Goal: Transaction & Acquisition: Obtain resource

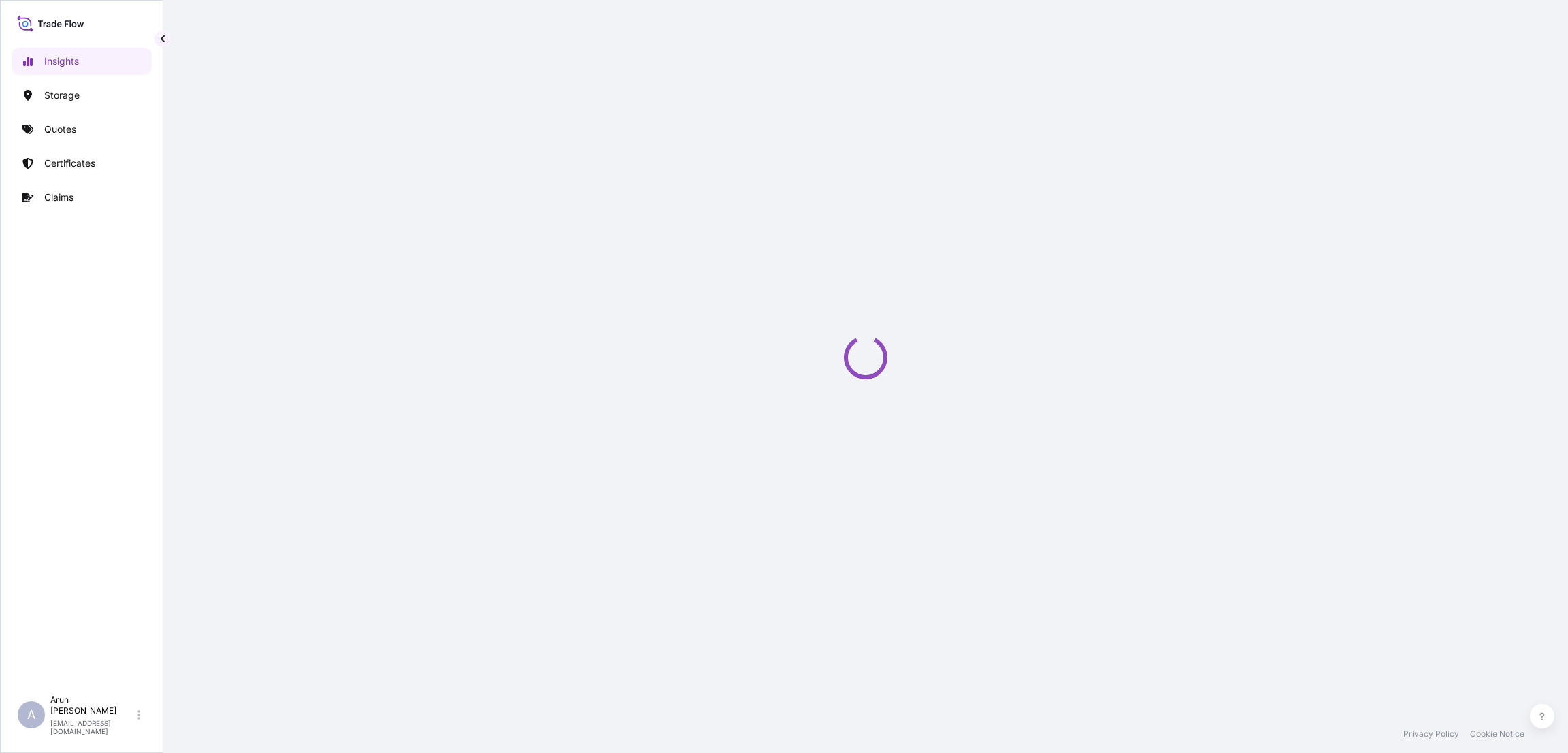
select select "2025"
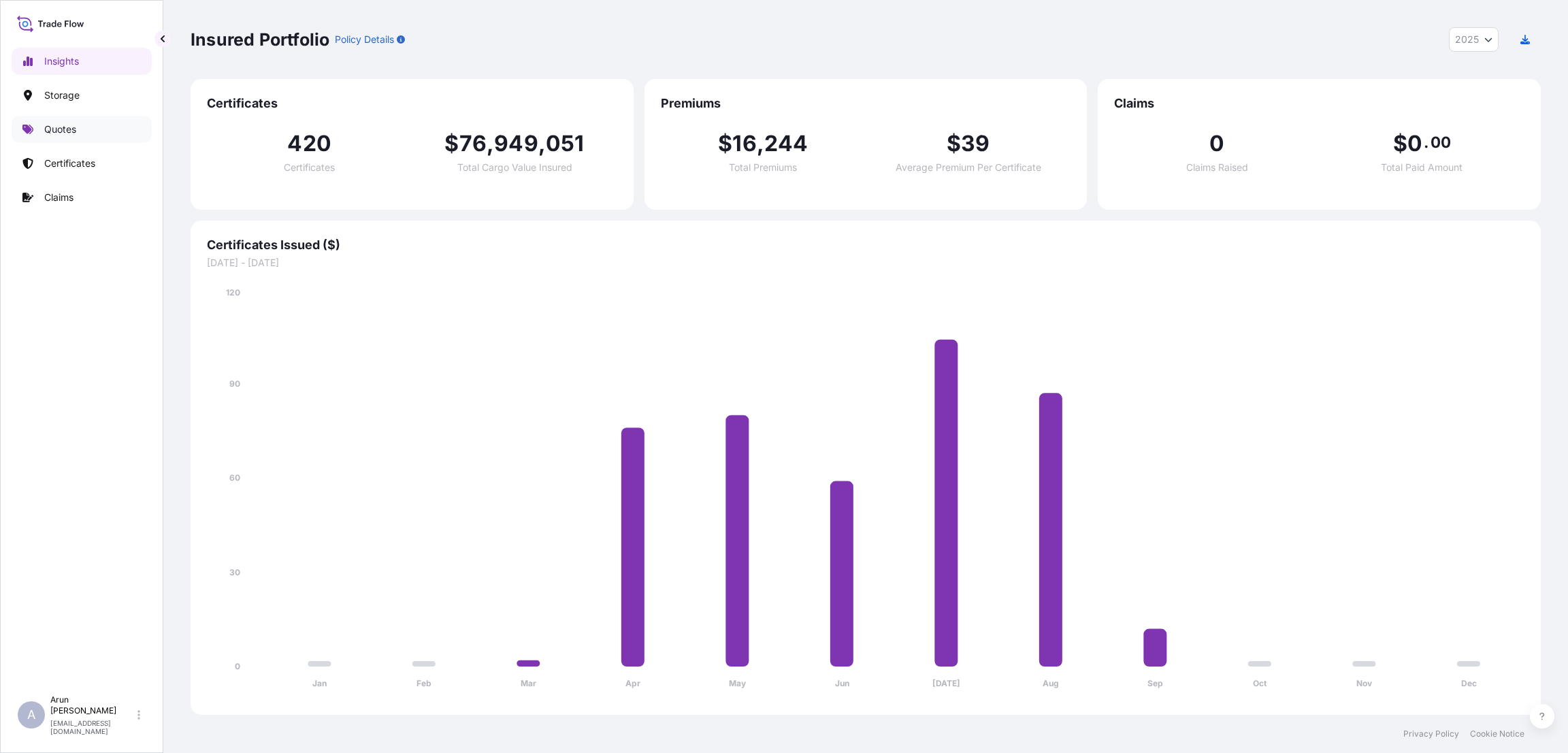
click at [58, 128] on p "Quotes" at bounding box center [60, 129] width 32 height 13
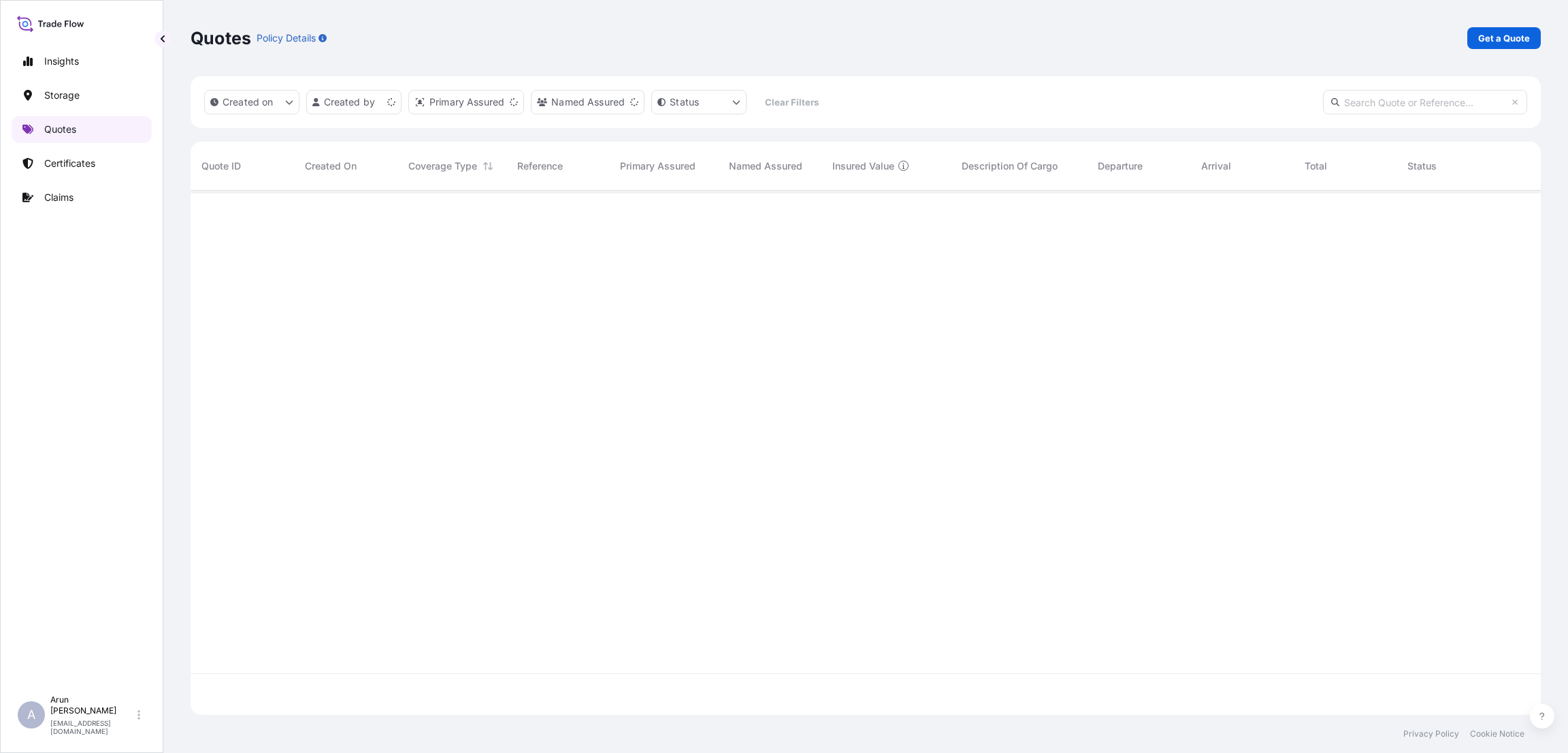
scroll to position [516, 1335]
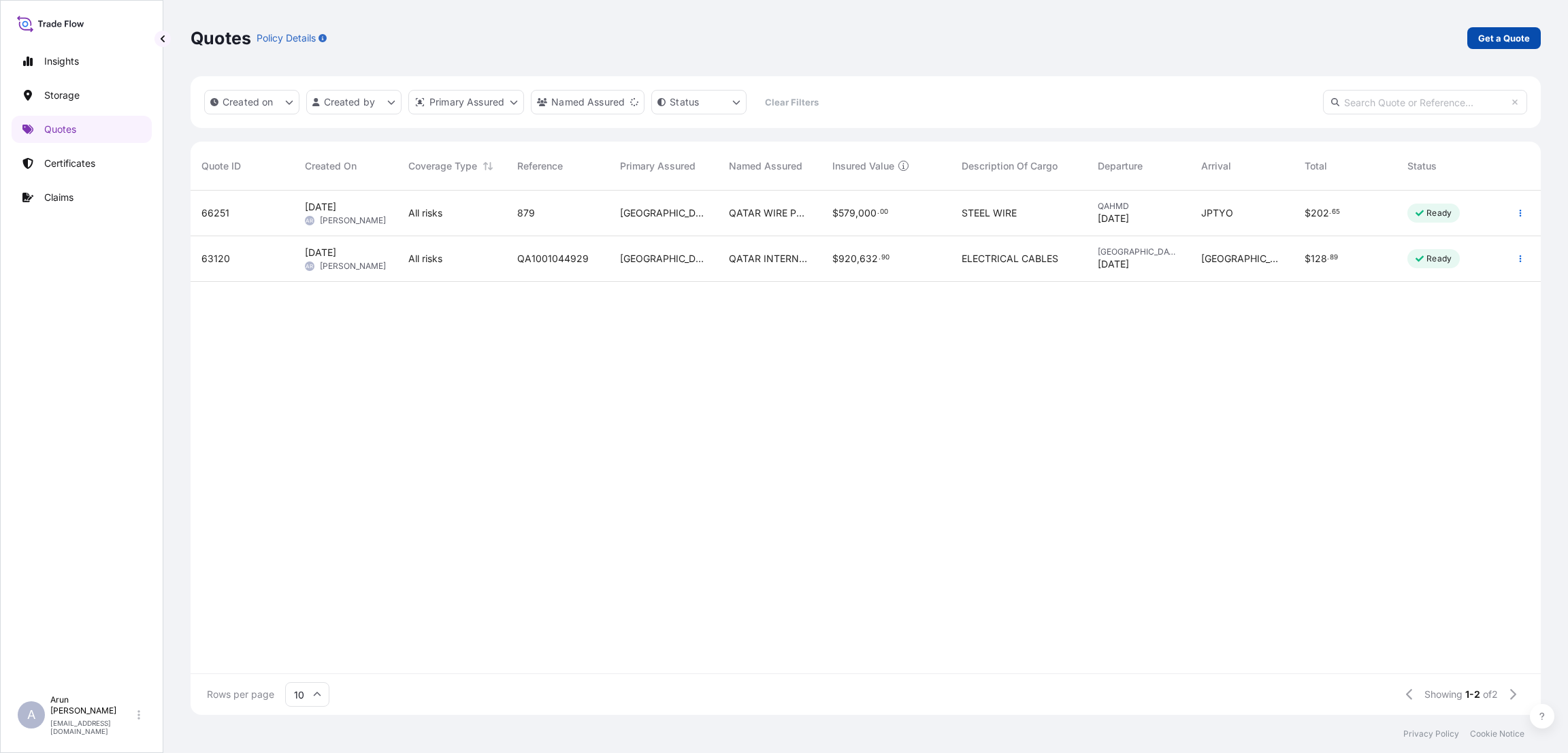
click at [1522, 31] on p "Get a Quote" at bounding box center [1504, 38] width 52 height 13
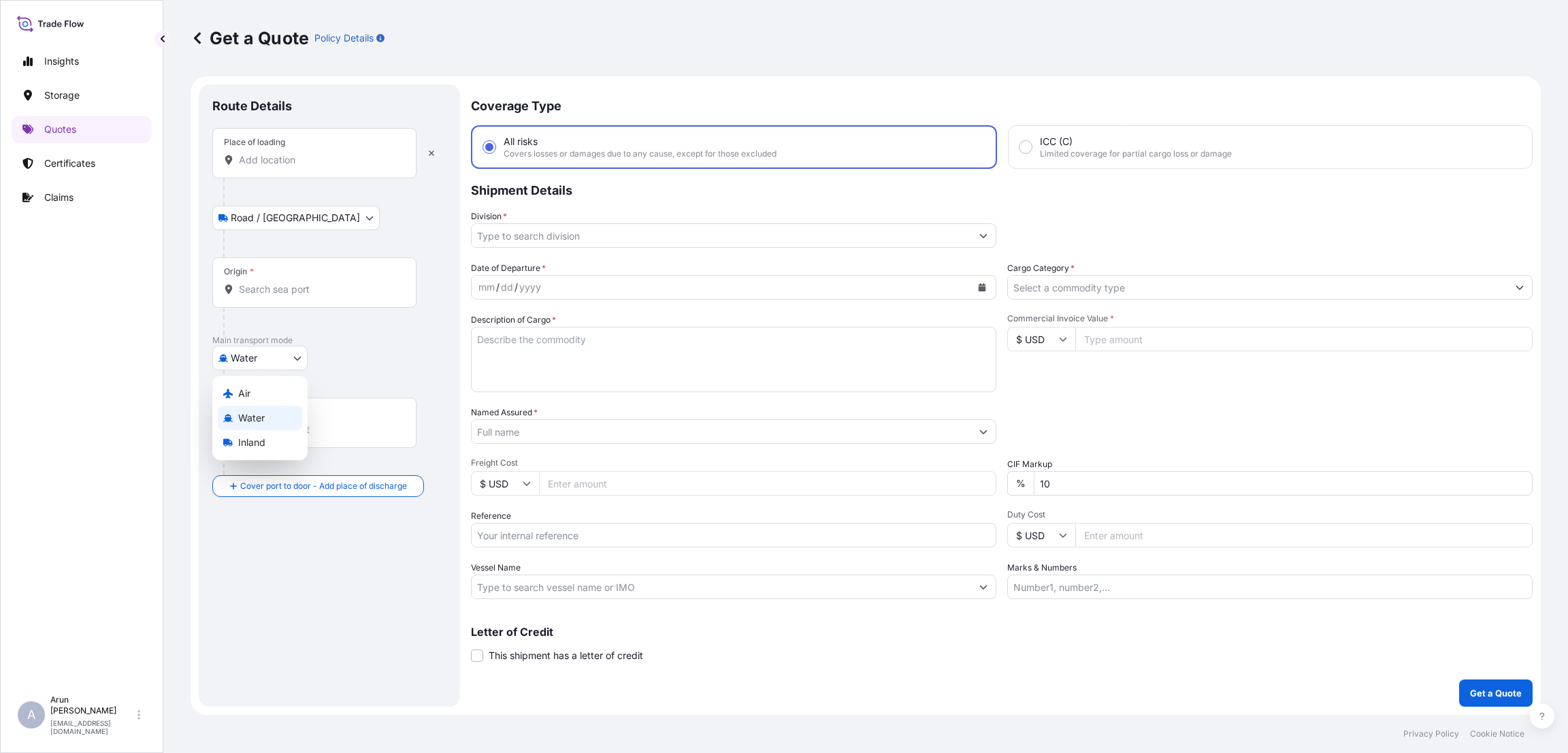
click at [274, 369] on body "Insights Storage Quotes Certificates Claims A Arun Radhakrishnan arun.radhakris…" at bounding box center [784, 376] width 1568 height 753
click at [268, 446] on div "Inland" at bounding box center [259, 442] width 84 height 24
select select "Inland"
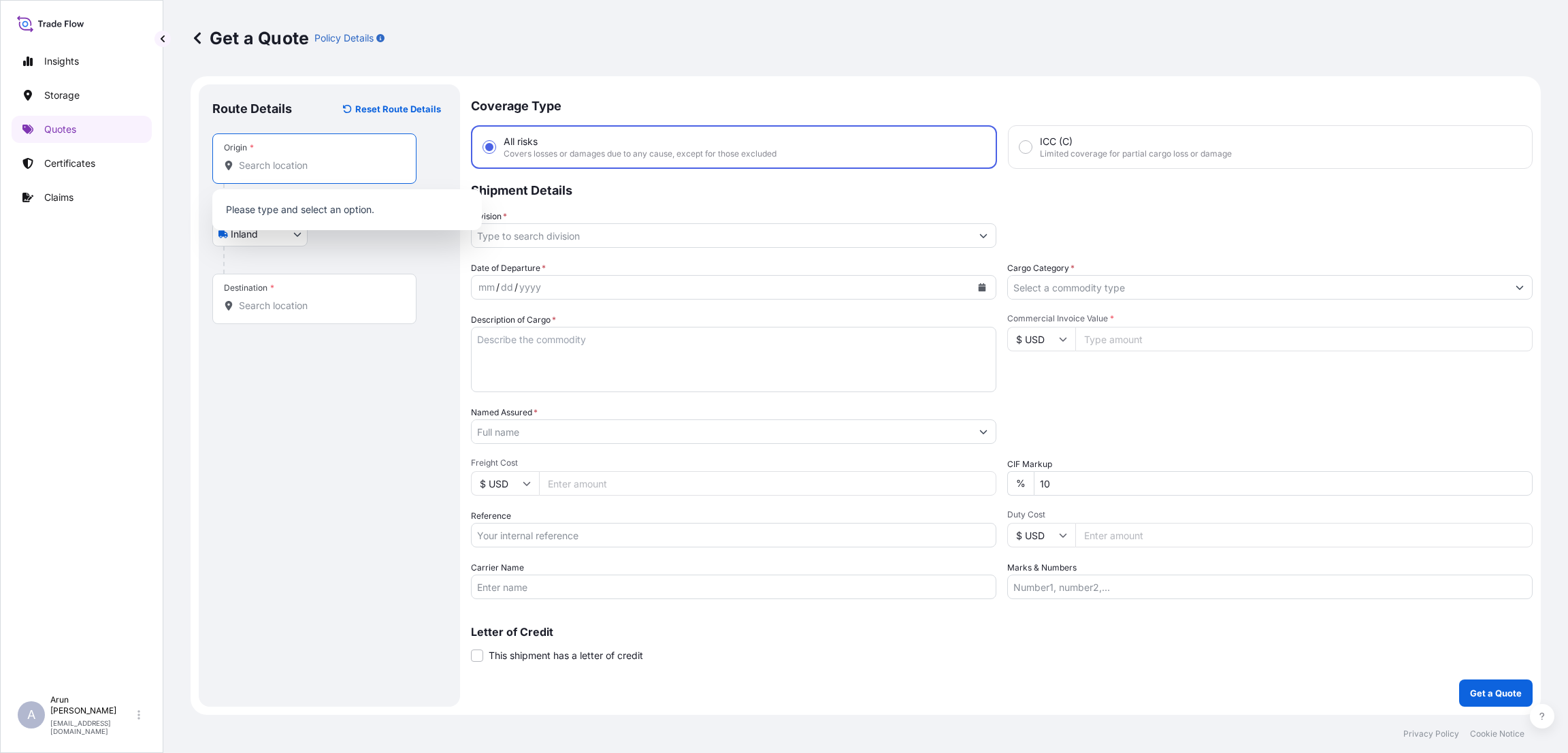
click at [292, 169] on input "Origin *" at bounding box center [319, 165] width 160 height 13
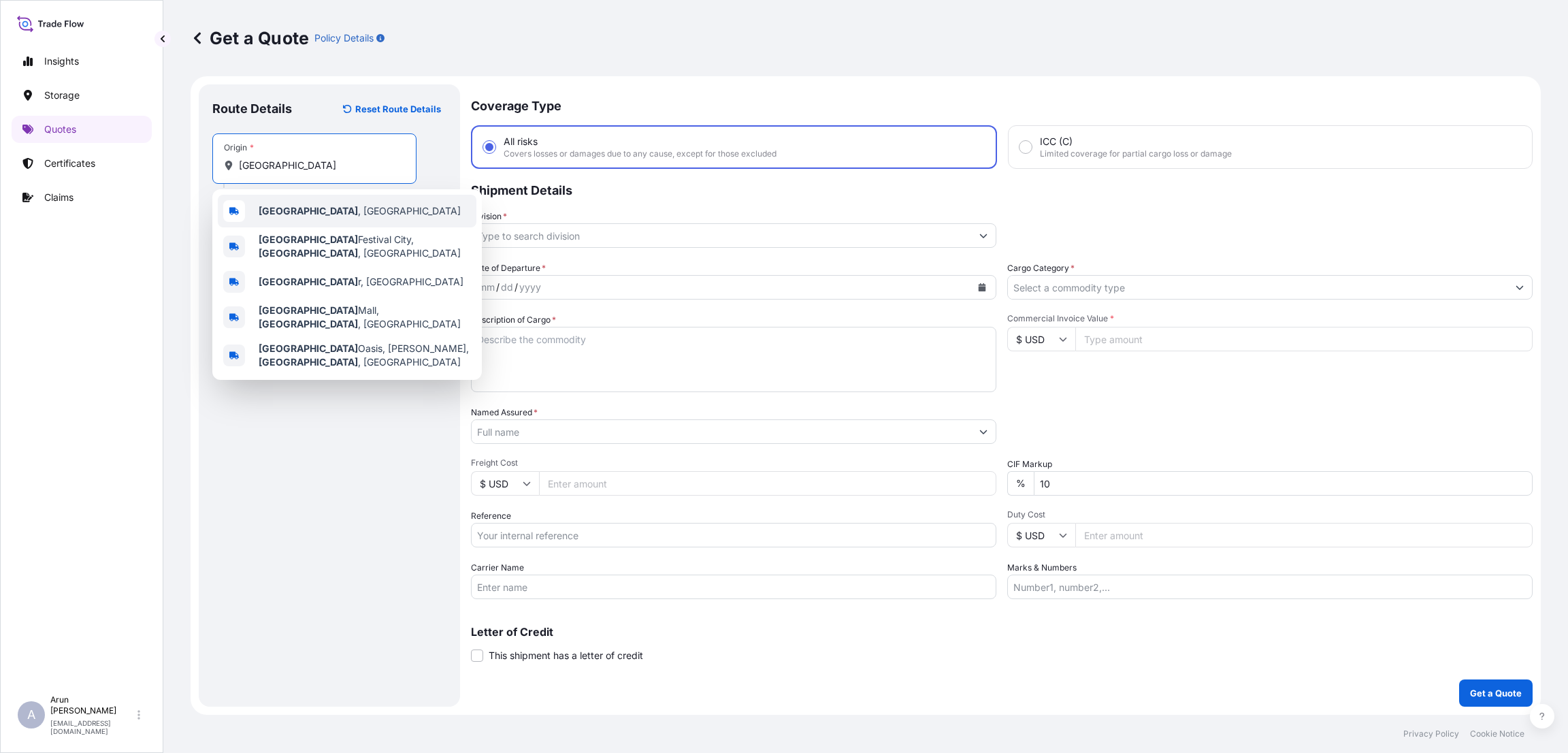
click at [296, 204] on span "Doha , Qatar" at bounding box center [359, 211] width 202 height 13
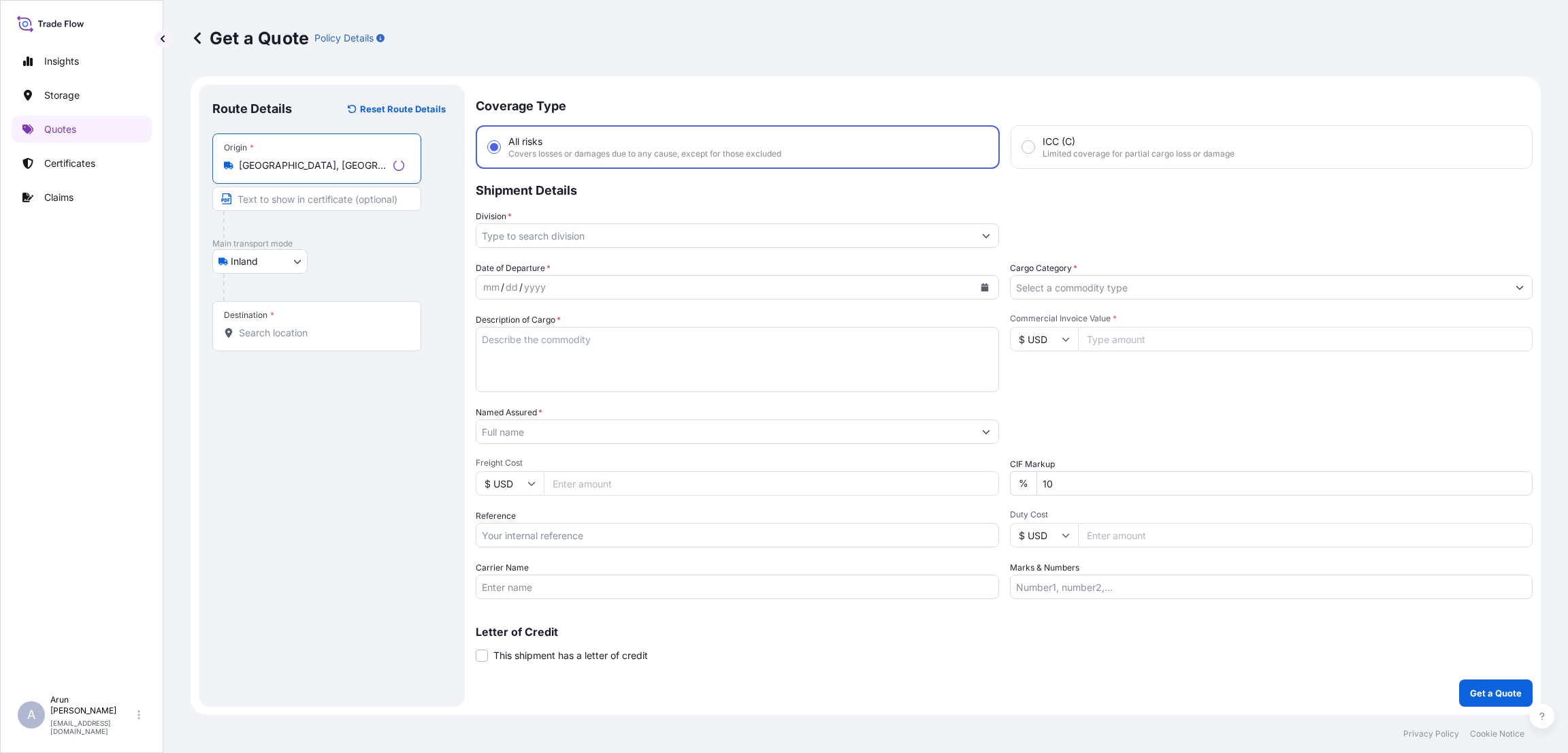
type input "Doha, Qatar"
click at [284, 333] on input "Destination *" at bounding box center [321, 332] width 165 height 13
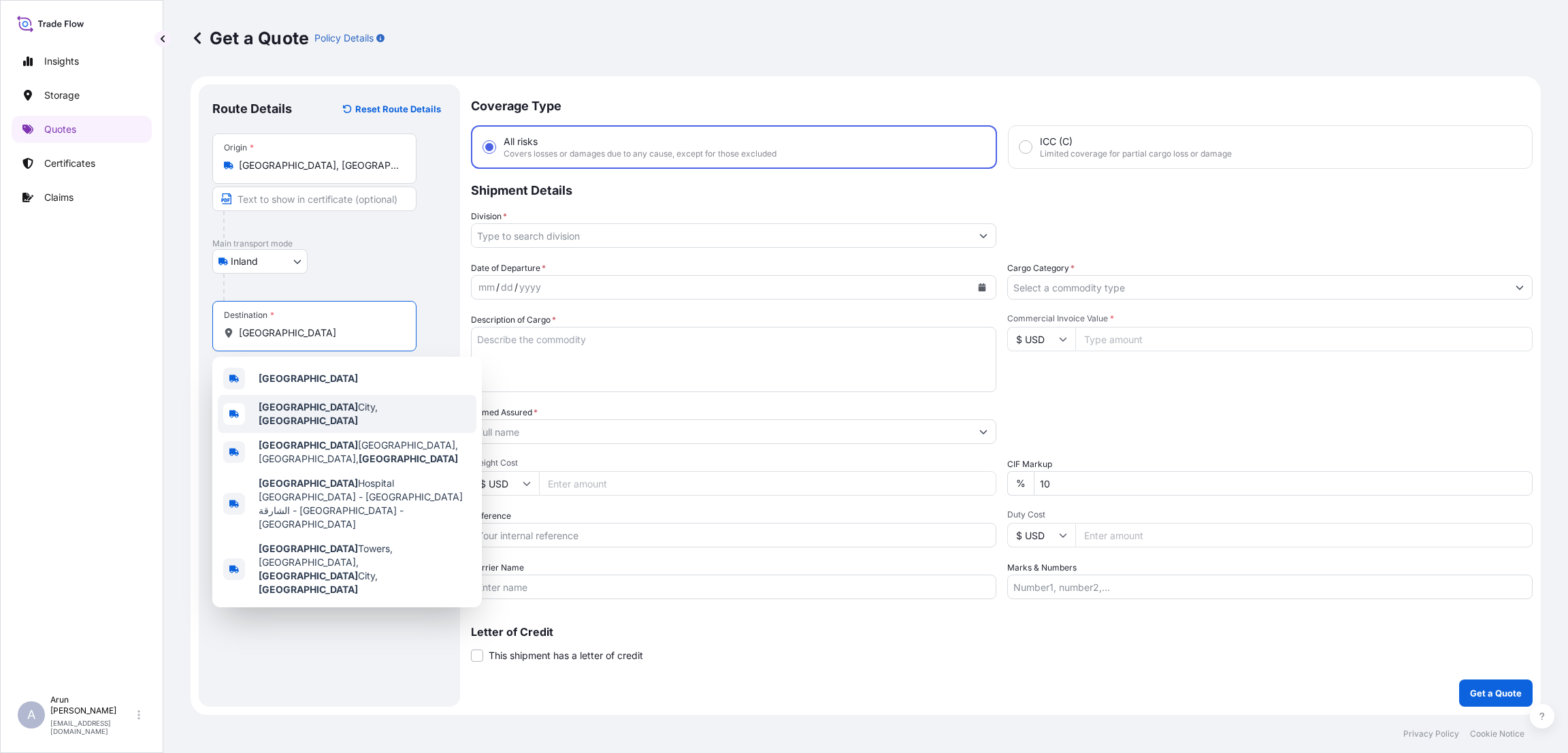
click at [303, 400] on div "Kuwait City, Kuwait" at bounding box center [346, 413] width 258 height 39
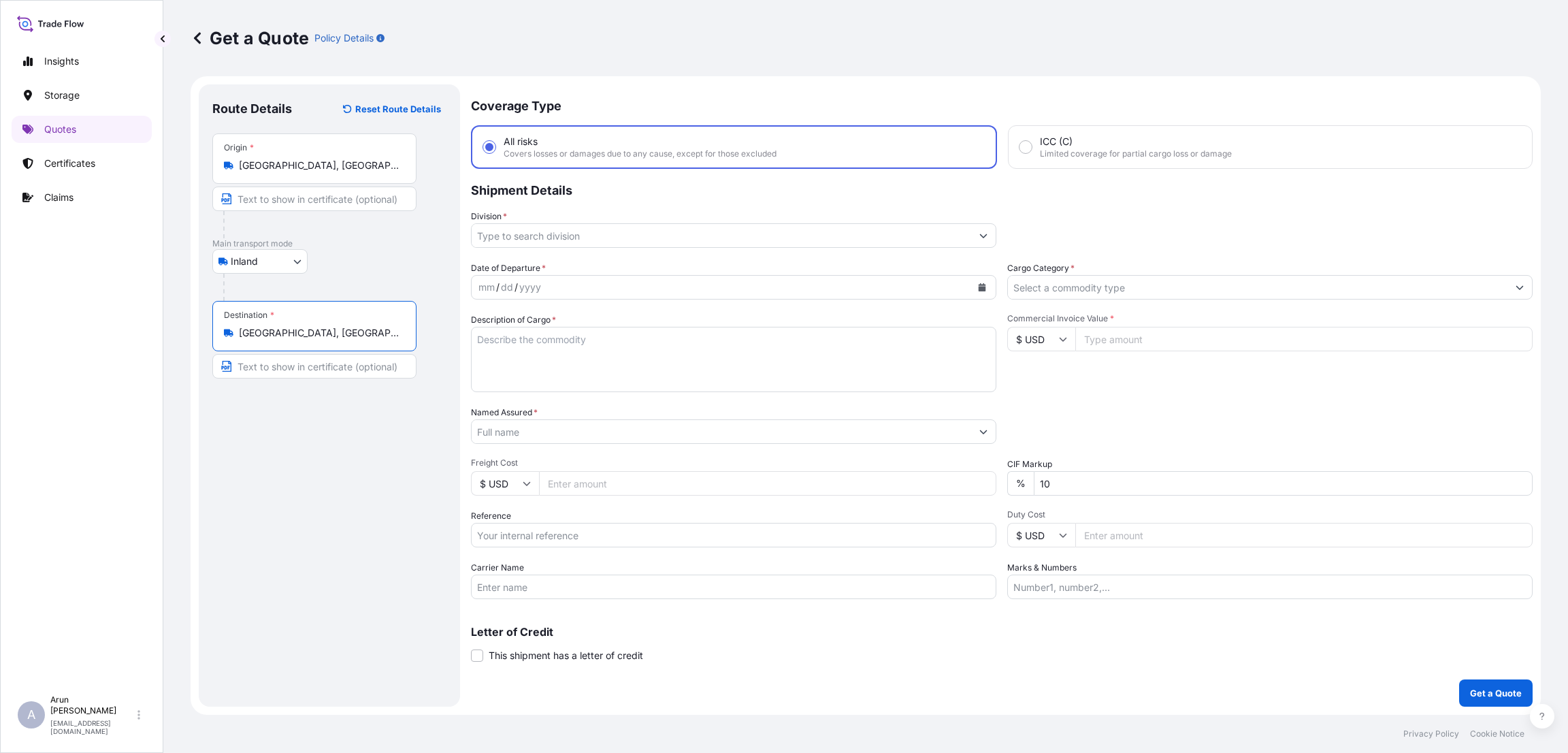
type input "Kuwait City, Kuwait"
click at [291, 196] on input "Text to appear on certificate" at bounding box center [314, 198] width 204 height 24
click at [628, 221] on div "Division *" at bounding box center [733, 229] width 526 height 39
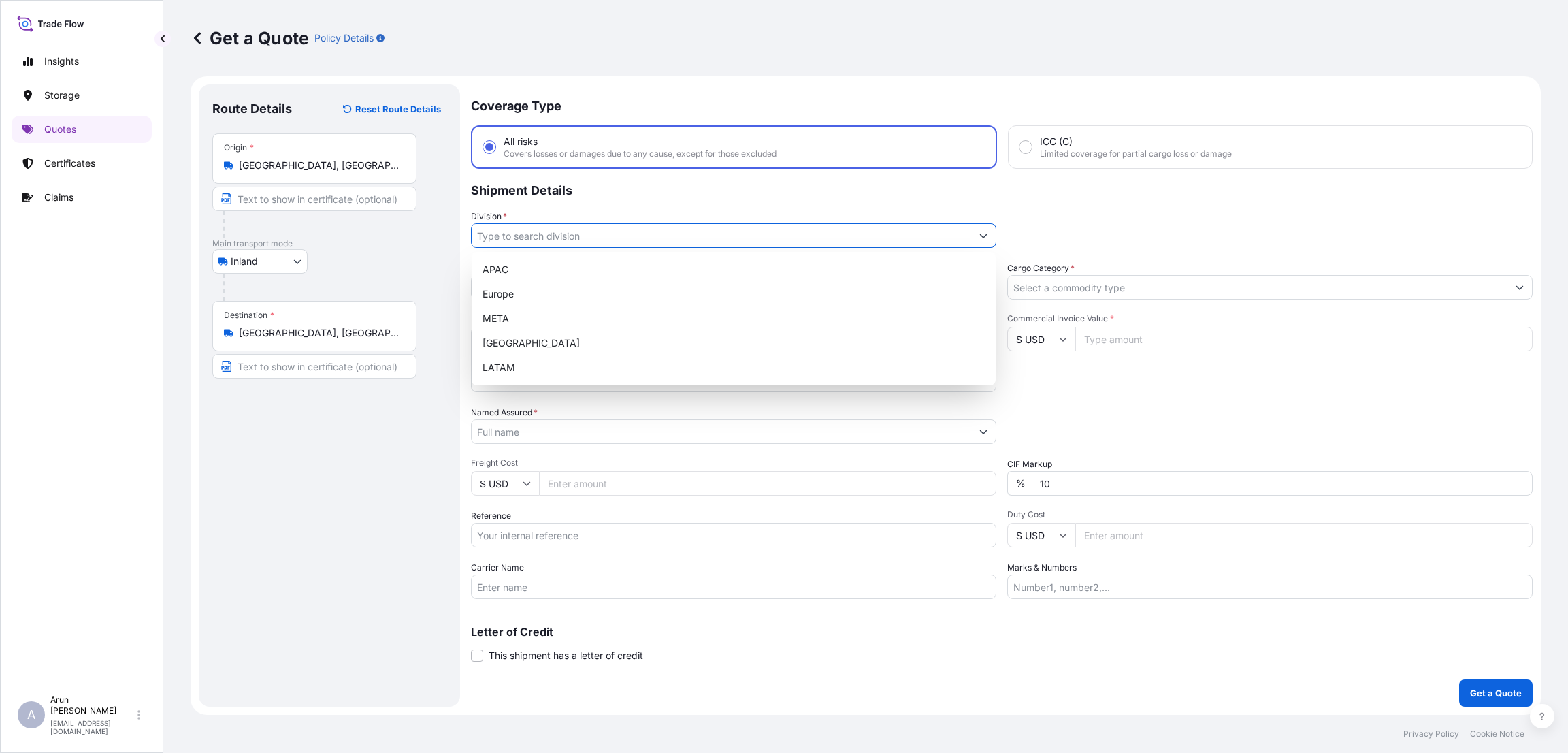
click at [634, 241] on input "Division *" at bounding box center [721, 235] width 500 height 24
click at [603, 311] on div "META" at bounding box center [733, 318] width 513 height 24
type input "META"
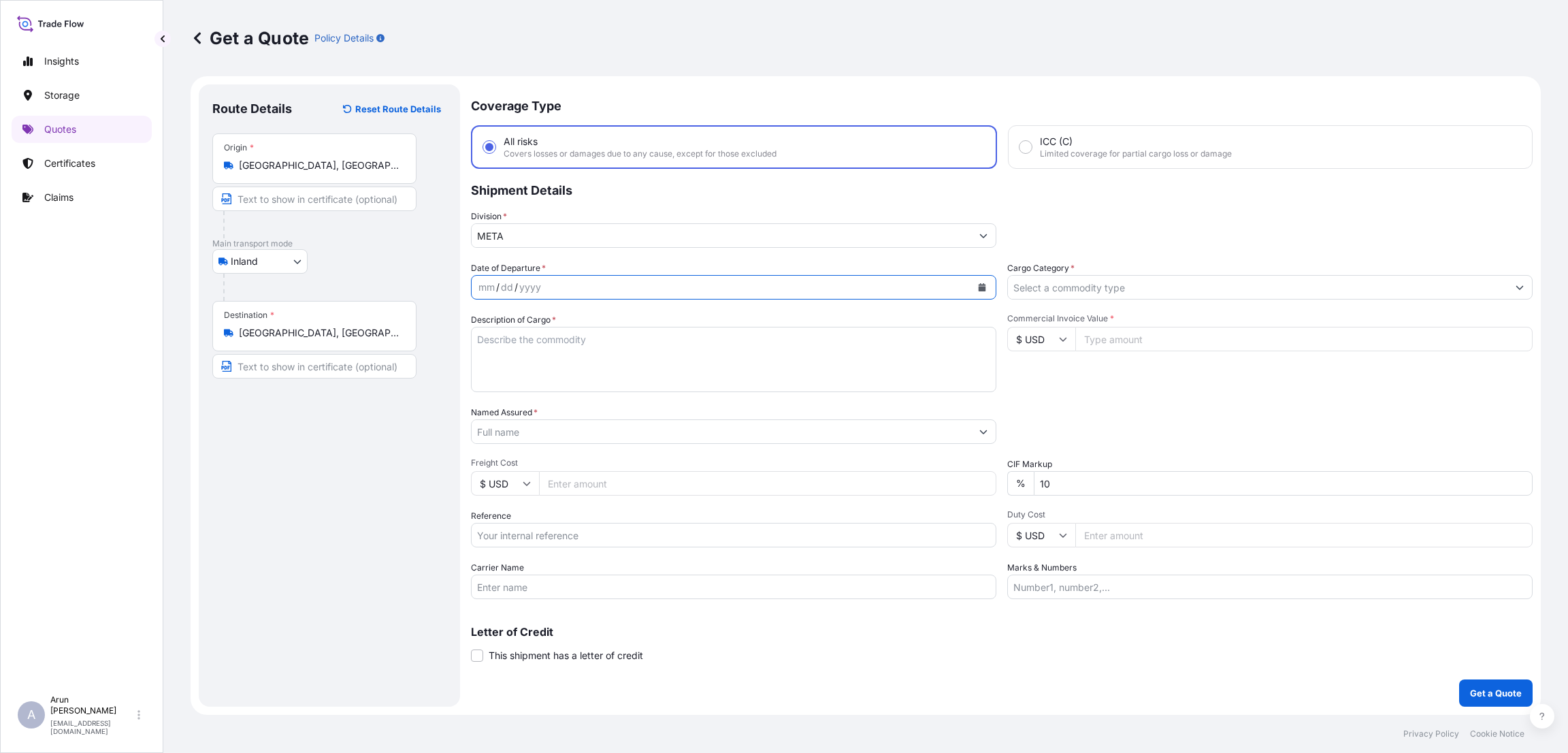
click at [983, 283] on icon "Calendar" at bounding box center [983, 287] width 8 height 8
click at [595, 372] on div "4" at bounding box center [598, 375] width 24 height 24
click at [571, 347] on textarea "Description of Cargo *" at bounding box center [733, 359] width 526 height 65
type textarea "s"
type textarea "S"
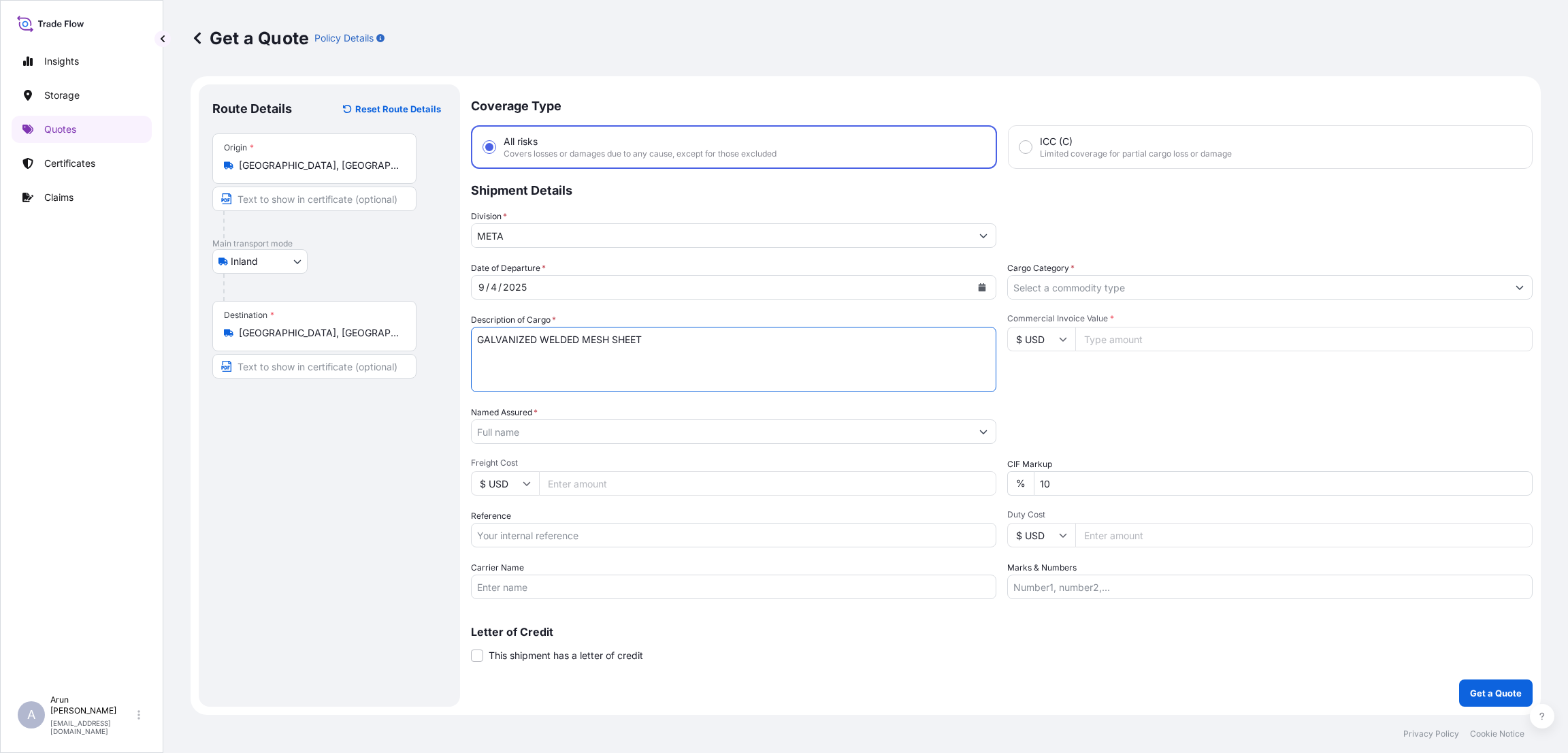
type textarea "GALVANIZED WELDED MESH SHEET"
click at [1141, 343] on input "Commercial Invoice Value *" at bounding box center [1304, 339] width 457 height 24
type input "46341"
click at [665, 433] on input "Named Assured *" at bounding box center [721, 432] width 500 height 24
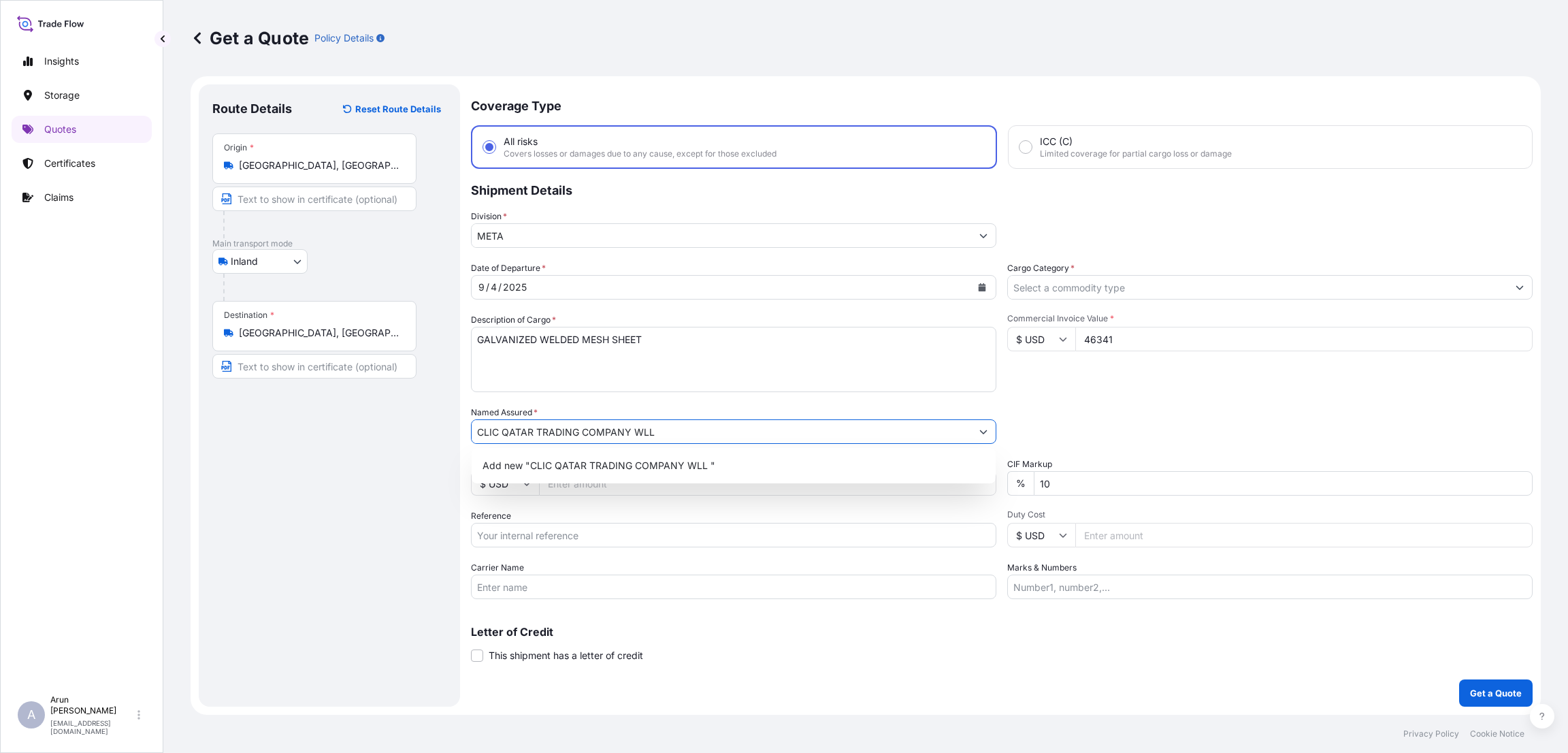
type input "CLIC QATAR TRADING COMPANY WLL"
click at [672, 469] on span "Add new "CLIC QATAR TRADING COMPANY WLL "" at bounding box center [599, 465] width 233 height 13
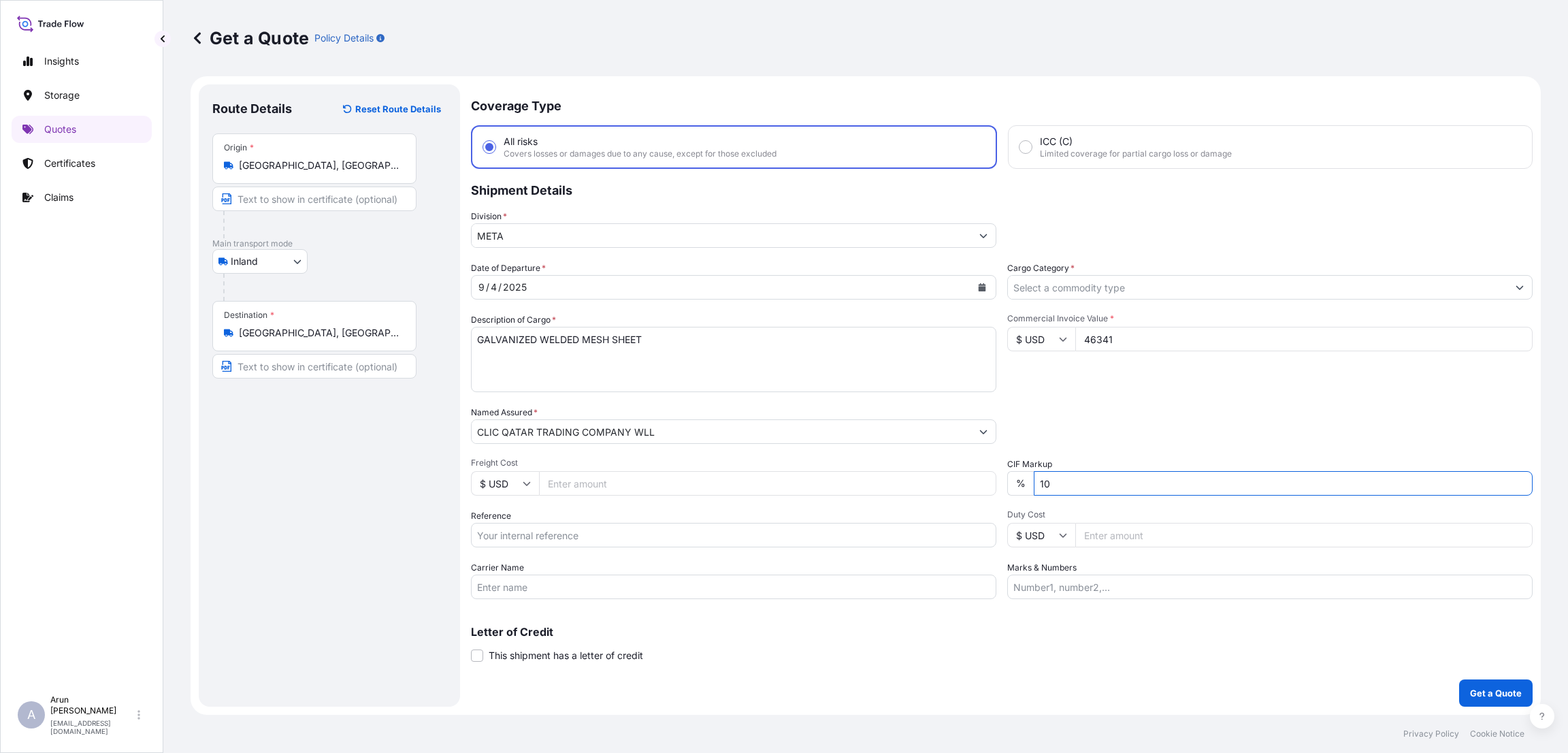
click at [1047, 479] on input "10" at bounding box center [1283, 483] width 499 height 24
type input "1"
type input "0"
click at [676, 538] on input "Reference" at bounding box center [733, 534] width 526 height 24
type input "11721/25"
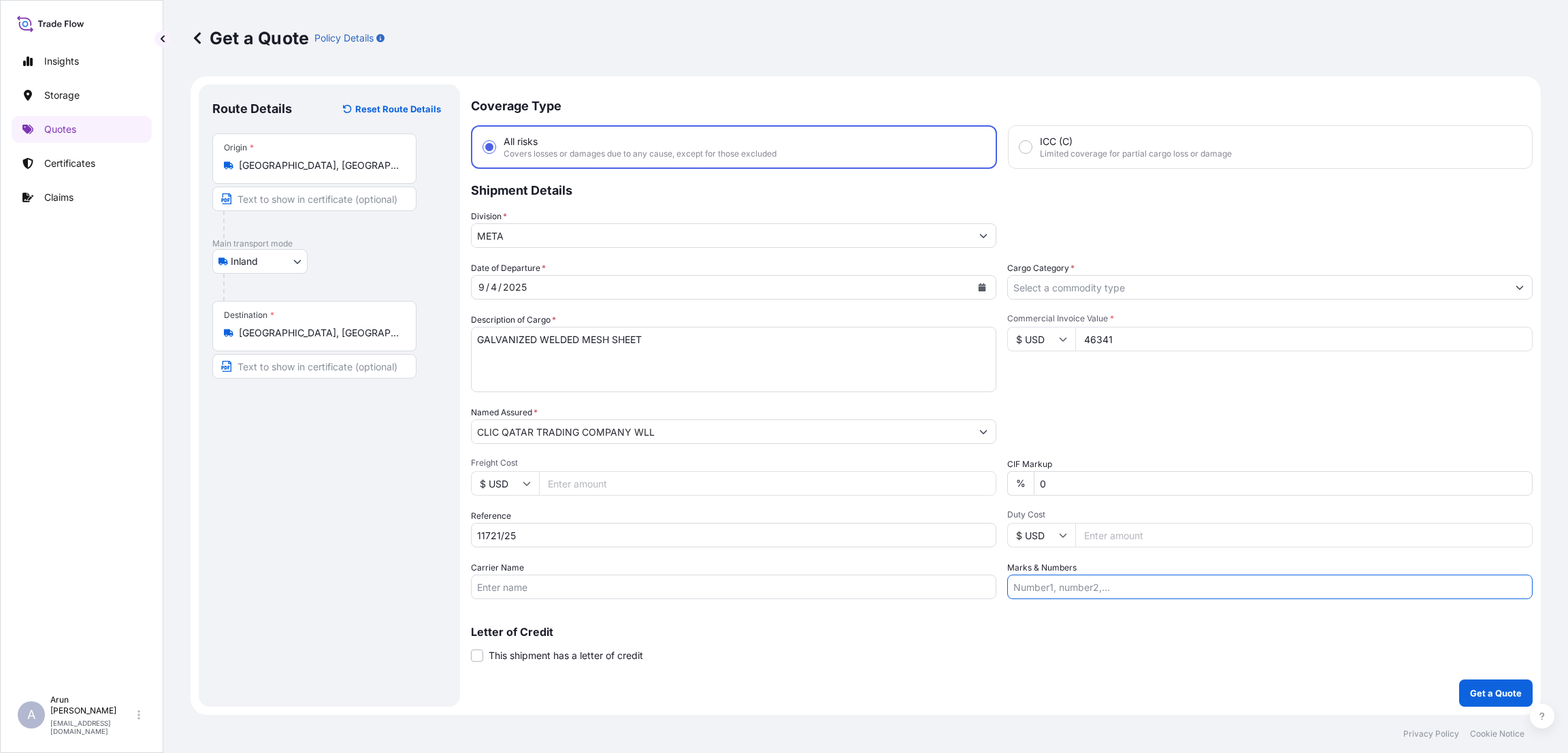
click at [1031, 588] on input "Marks & Numbers" at bounding box center [1269, 586] width 526 height 24
drag, startPoint x: 561, startPoint y: 537, endPoint x: 422, endPoint y: 542, distance: 139.1
click at [423, 542] on form "Route Details Reset Route Details Place of loading Road / Inland Road / Inland …" at bounding box center [866, 395] width 1350 height 639
click at [1121, 589] on input "INVOICE NUMBER:" at bounding box center [1269, 586] width 526 height 24
paste input "11721/25"
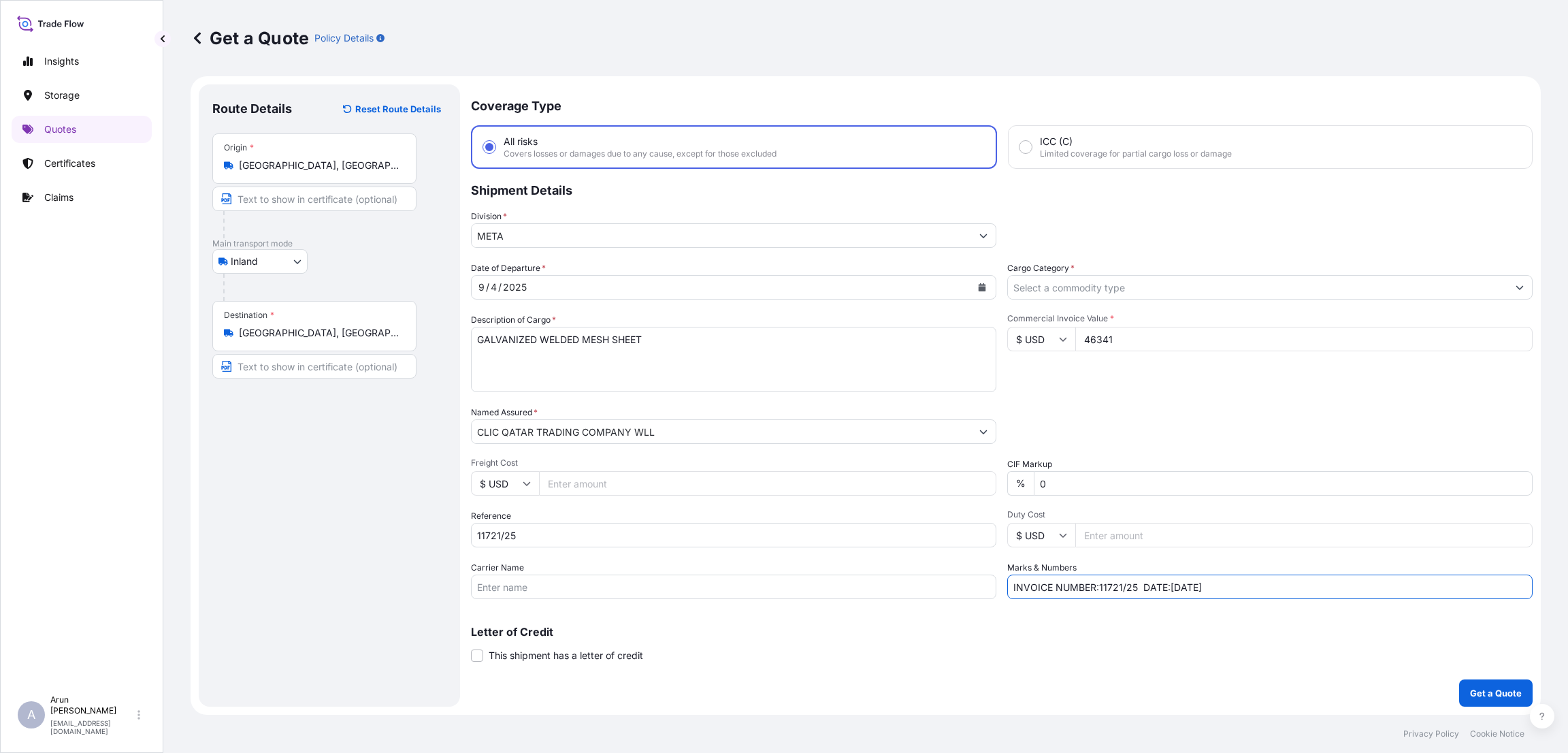
type input "INVOICE NUMBER:11721/25 DATE:27-08-2025"
click at [880, 649] on div "Letter of Credit This shipment has a letter of credit Letter of credit * Letter…" at bounding box center [1001, 645] width 1061 height 36
click at [1517, 695] on p "Get a Quote" at bounding box center [1496, 692] width 52 height 13
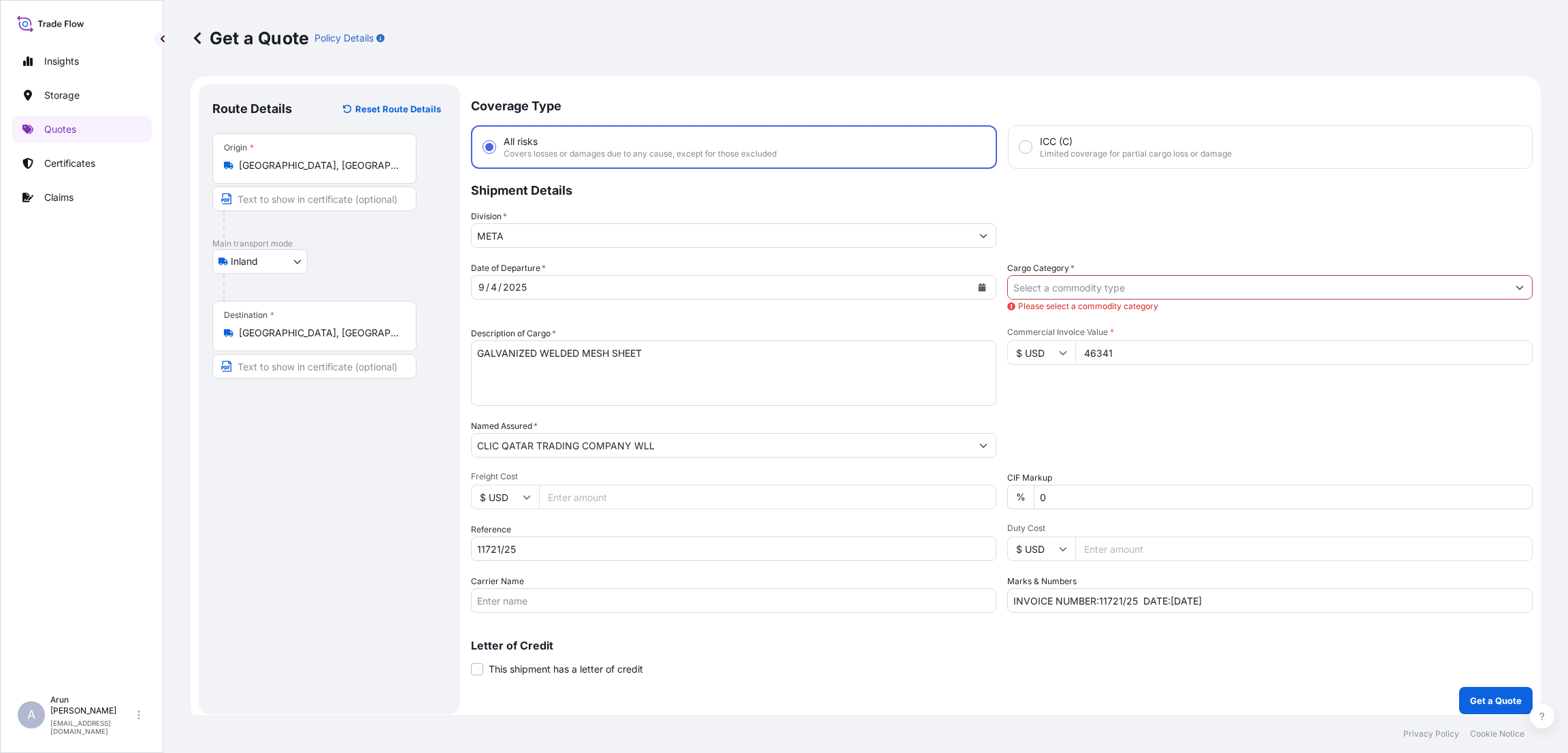
click at [1079, 288] on input "Cargo Category *" at bounding box center [1258, 287] width 500 height 24
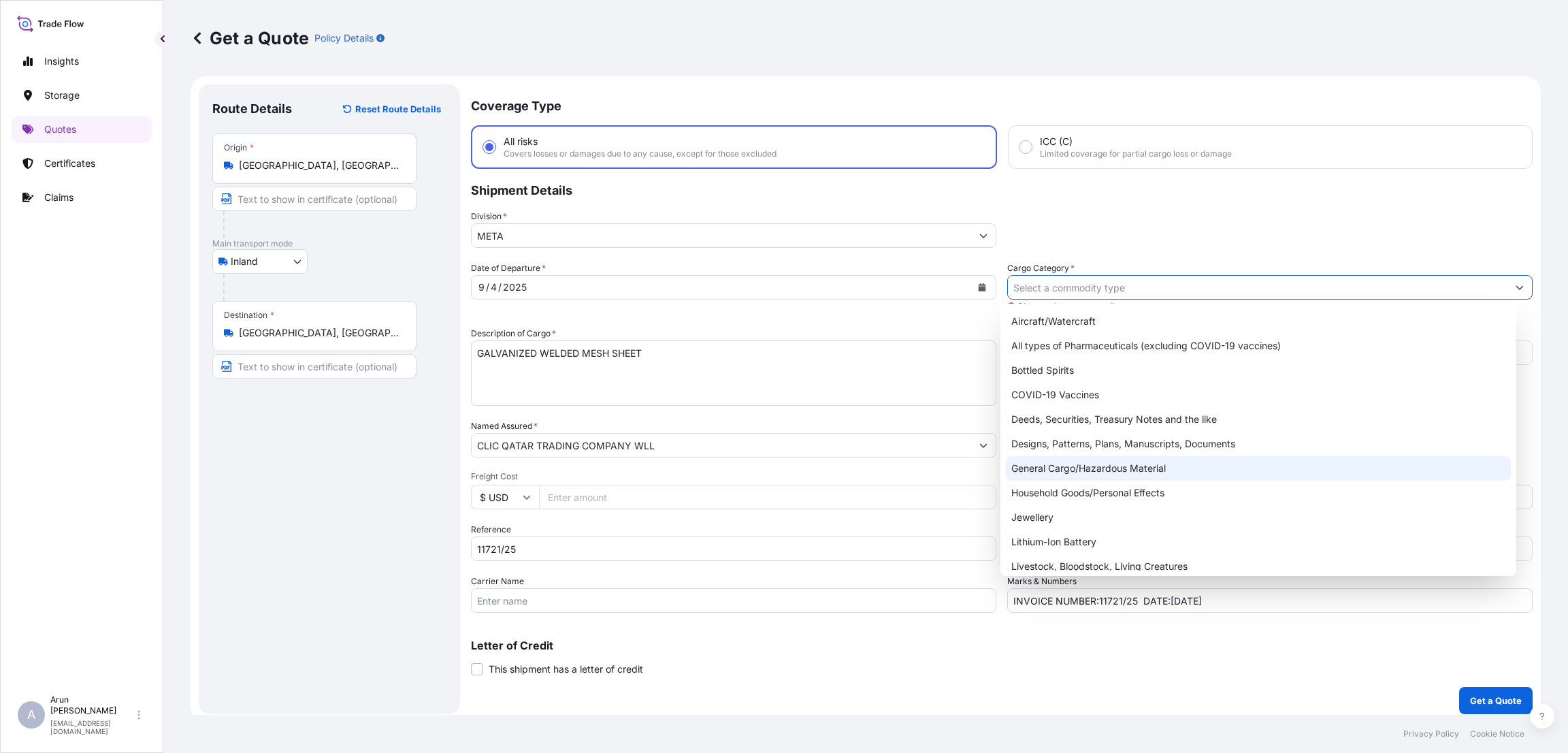
click at [1079, 474] on div "General Cargo/Hazardous Material" at bounding box center [1258, 468] width 505 height 24
type input "General Cargo/Hazardous Material"
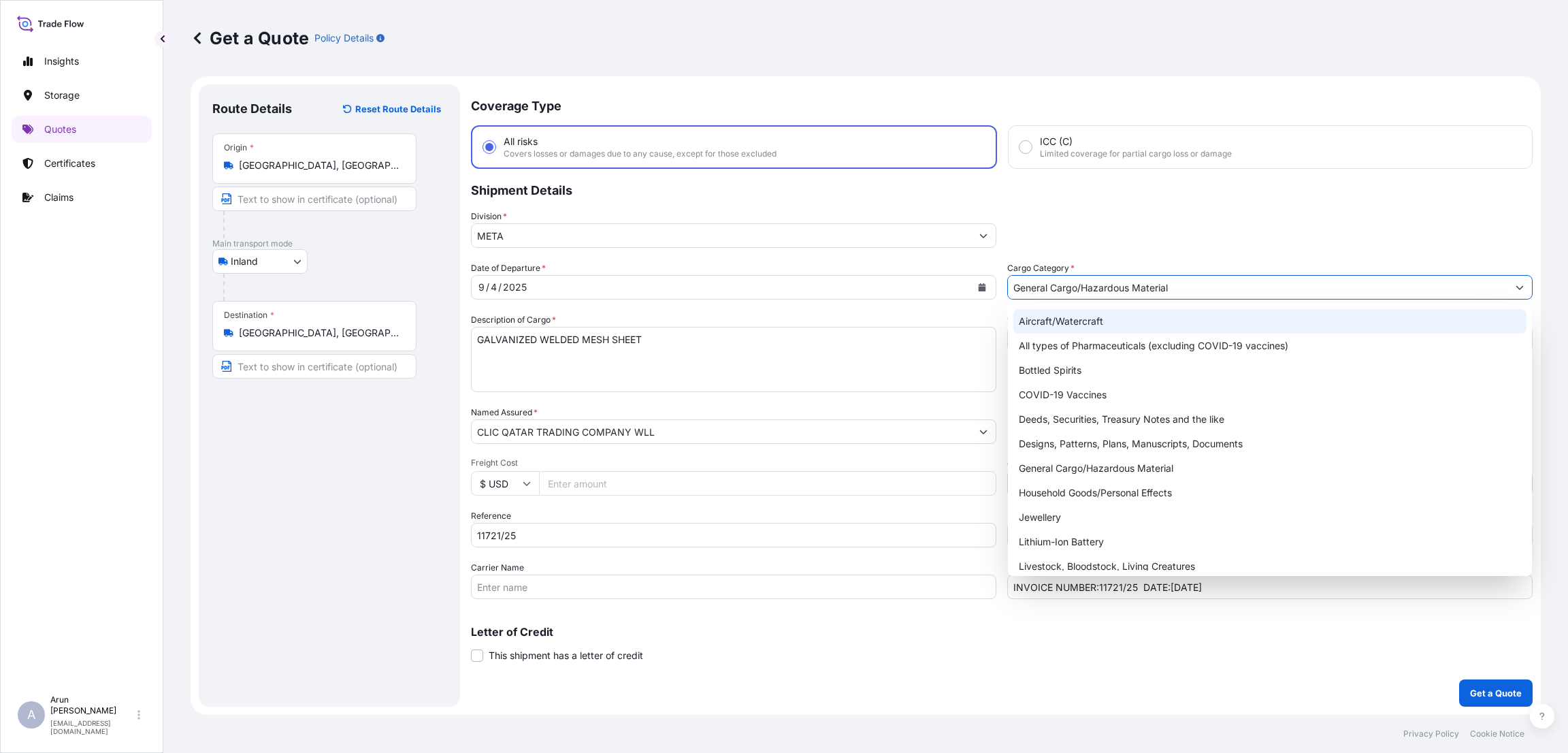
click at [1234, 257] on div "Coverage Type All risks Covers losses or damages due to any cause, except for t…" at bounding box center [1001, 395] width 1061 height 623
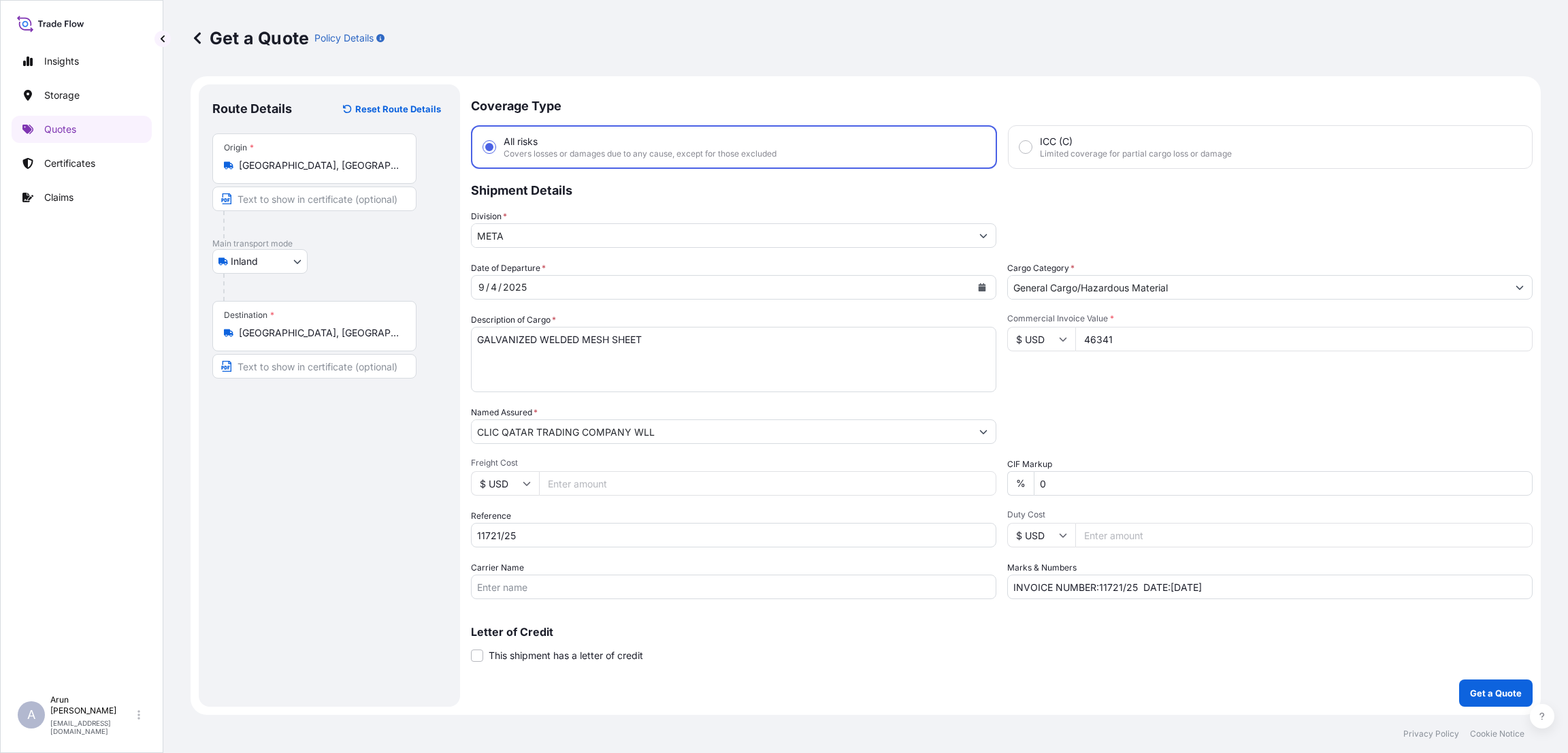
click at [573, 483] on input "Freight Cost" at bounding box center [768, 483] width 457 height 24
click at [1464, 680] on button "Get a Quote" at bounding box center [1496, 693] width 74 height 28
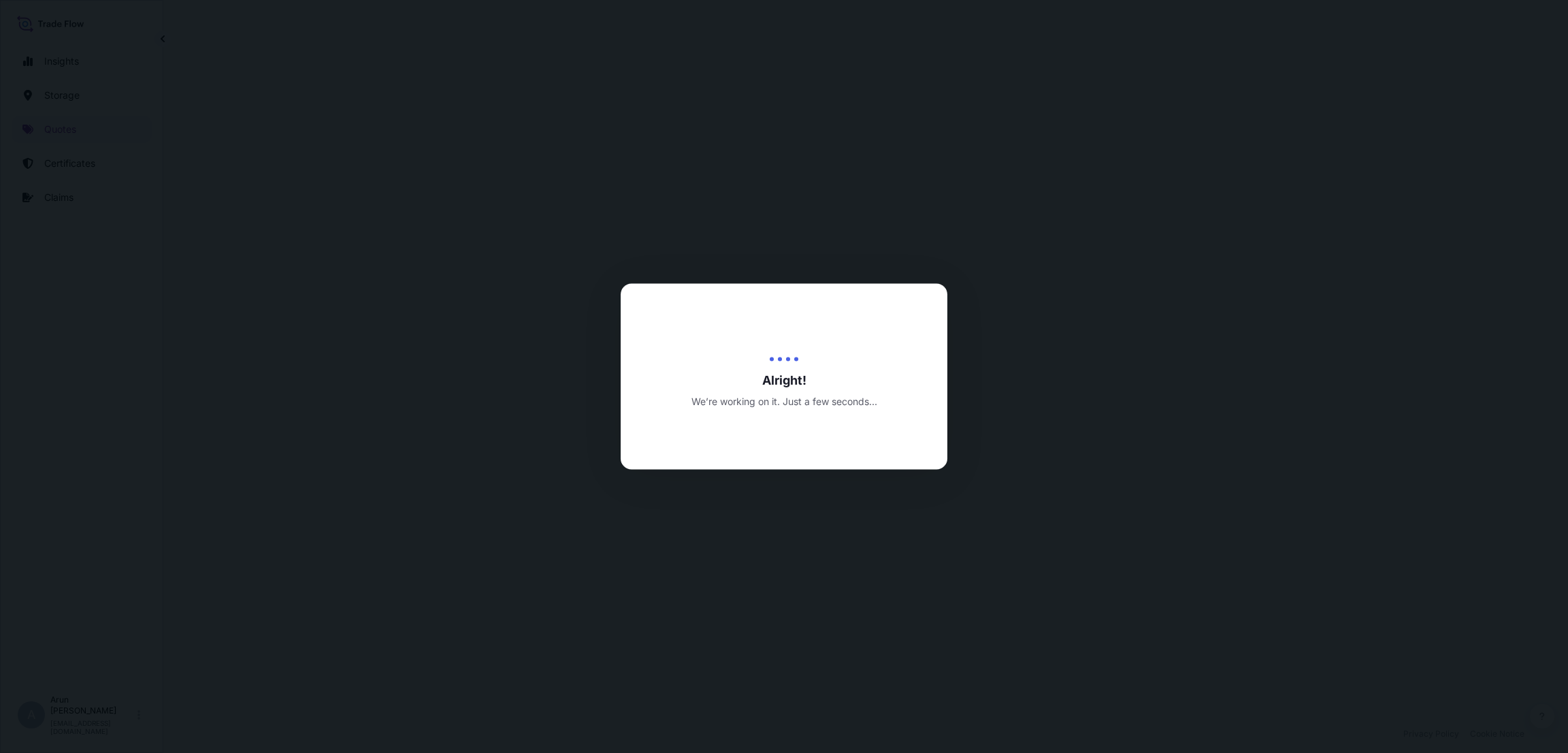
select select "Inland"
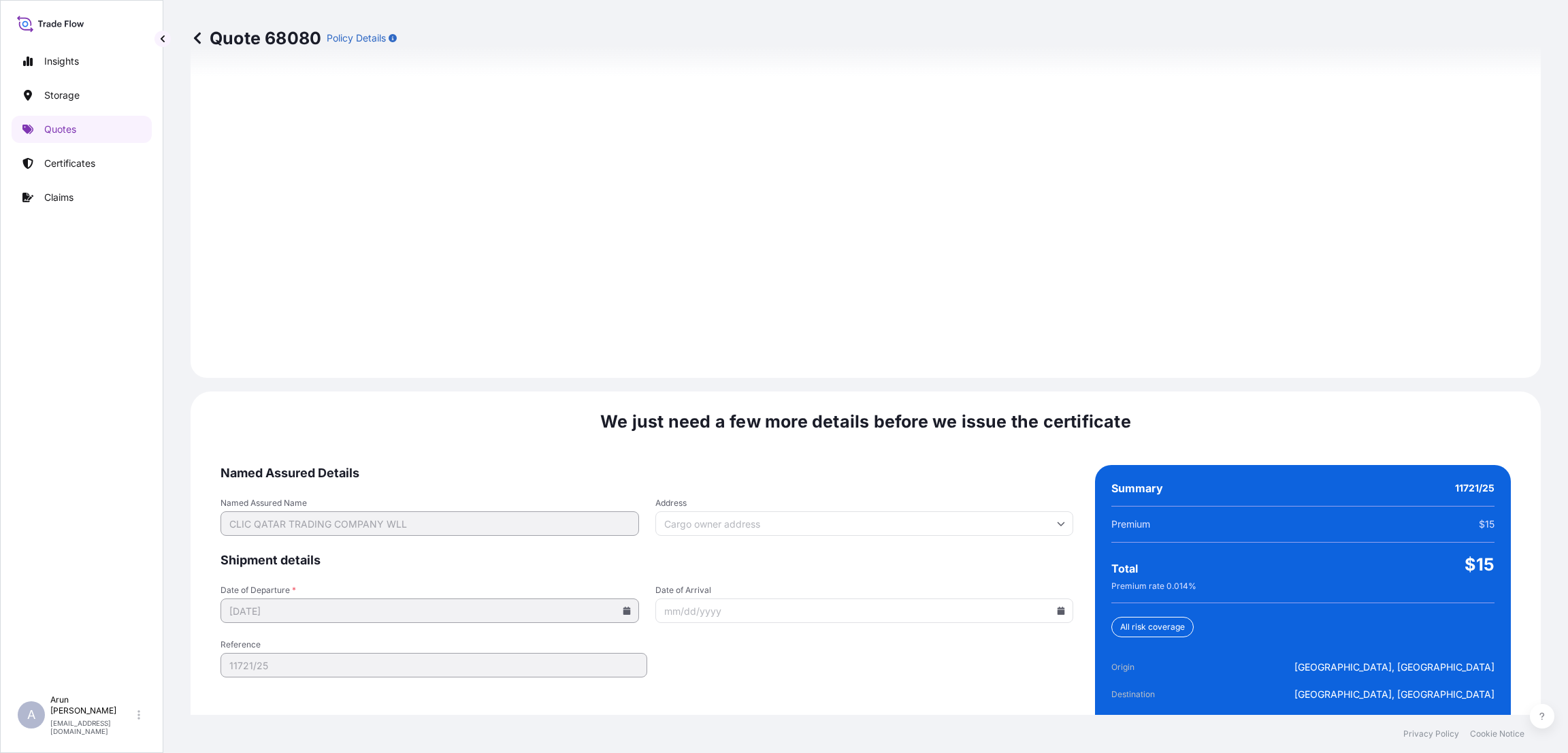
scroll to position [1813, 0]
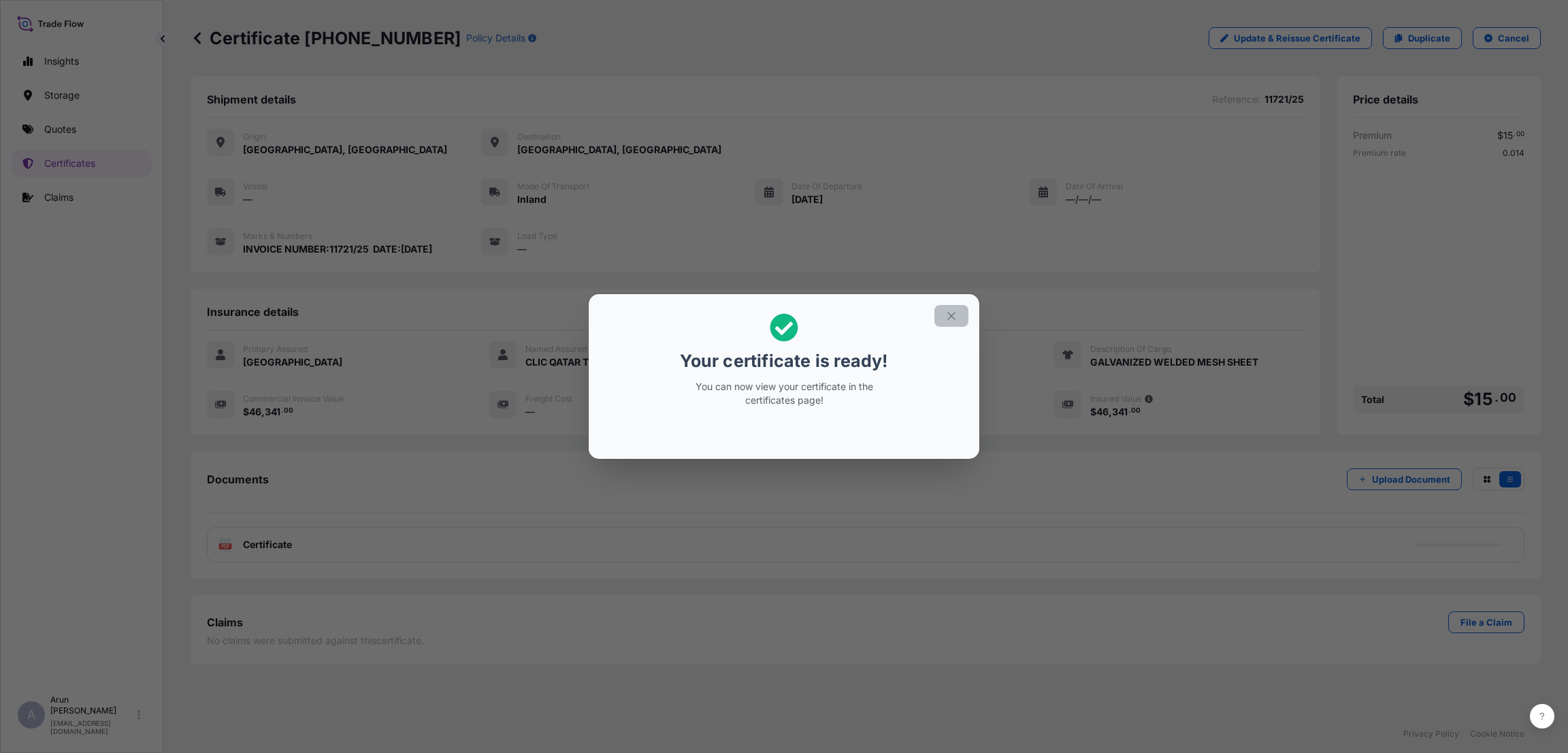
click at [953, 317] on icon "button" at bounding box center [951, 316] width 13 height 13
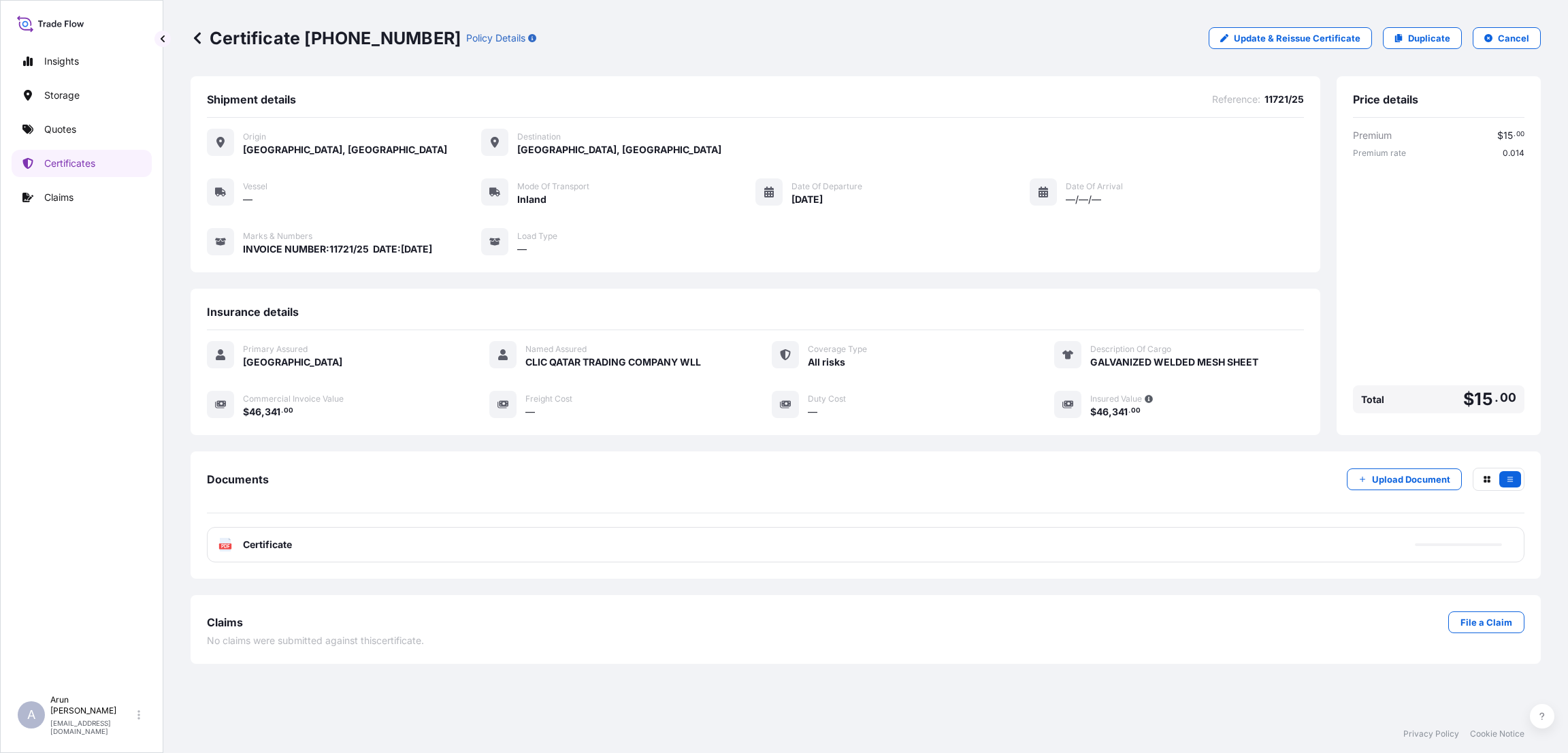
click at [424, 549] on div "PDF Certificate" at bounding box center [865, 544] width 1317 height 35
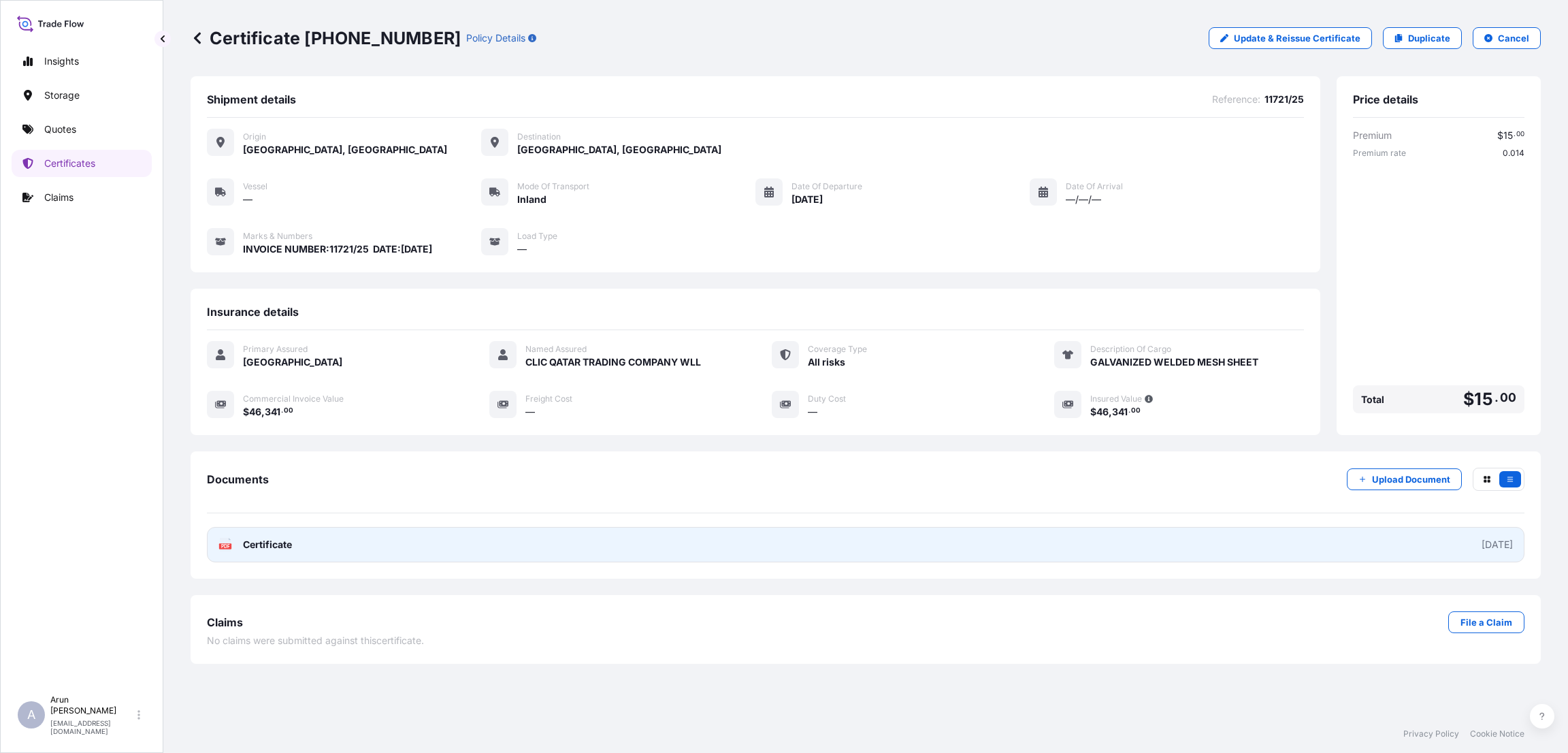
click at [1229, 552] on link "PDF Certificate 2025-09-04" at bounding box center [865, 544] width 1317 height 35
